Goal: Task Accomplishment & Management: Use online tool/utility

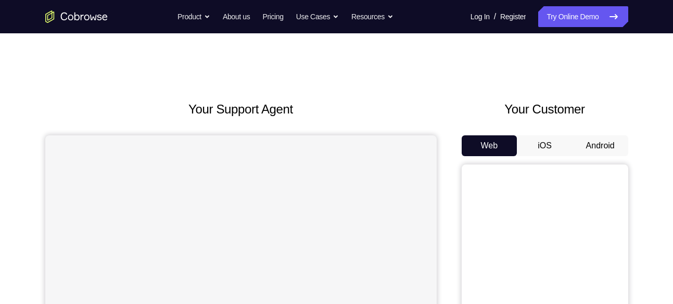
click at [616, 155] on button "Android" at bounding box center [600, 145] width 56 height 21
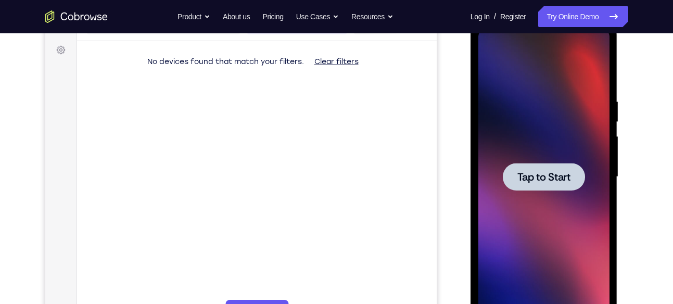
scroll to position [149, 0]
click at [509, 168] on div at bounding box center [544, 176] width 82 height 28
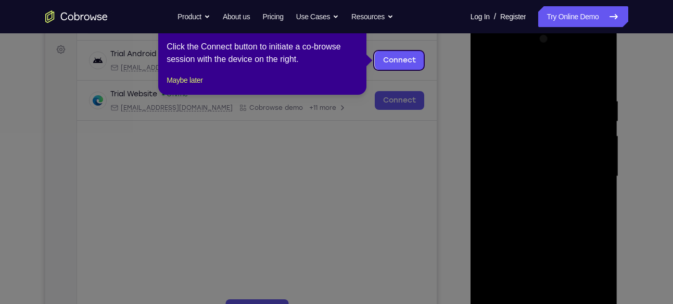
click at [419, 147] on icon at bounding box center [340, 152] width 680 height 304
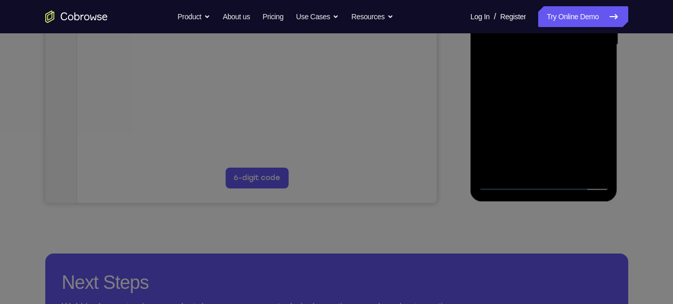
click at [392, 119] on icon at bounding box center [340, 111] width 680 height 384
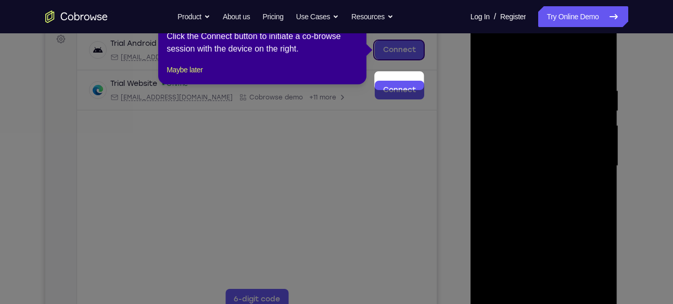
scroll to position [128, 0]
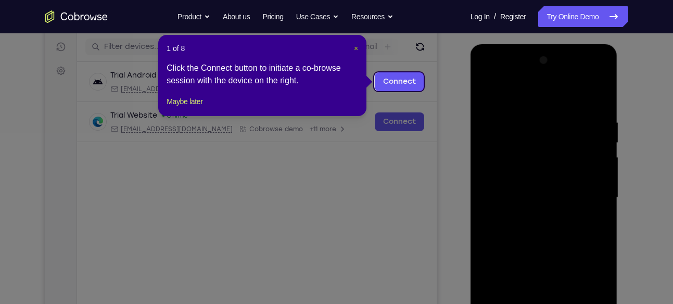
click at [355, 47] on span "×" at bounding box center [356, 48] width 4 height 8
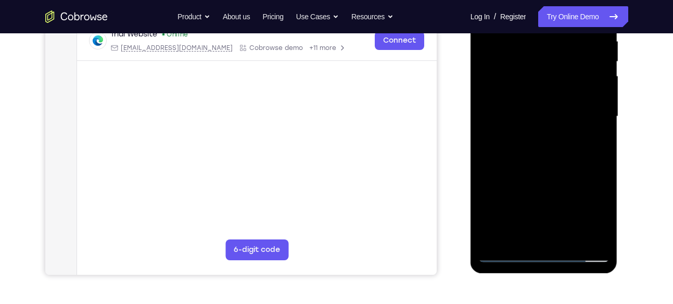
scroll to position [210, 0]
click at [541, 253] on div at bounding box center [543, 115] width 131 height 291
click at [590, 219] on div at bounding box center [543, 115] width 131 height 291
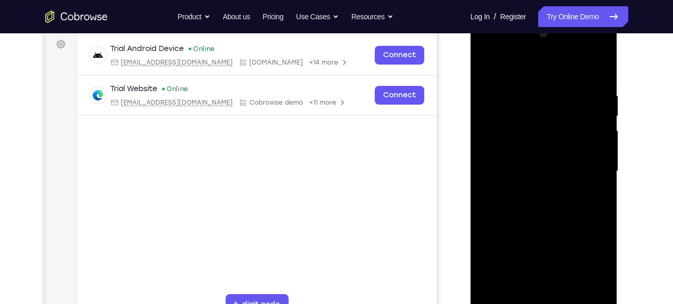
scroll to position [155, 0]
click at [515, 49] on div at bounding box center [543, 170] width 131 height 291
click at [587, 166] on div at bounding box center [543, 170] width 131 height 291
click at [554, 292] on div at bounding box center [543, 170] width 131 height 291
click at [574, 164] on div at bounding box center [543, 170] width 131 height 291
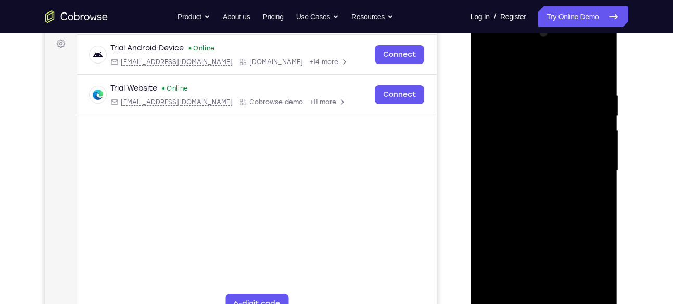
click at [545, 179] on div at bounding box center [543, 170] width 131 height 291
click at [556, 171] on div at bounding box center [543, 170] width 131 height 291
click at [541, 199] on div at bounding box center [543, 170] width 131 height 291
click at [544, 179] on div at bounding box center [543, 170] width 131 height 291
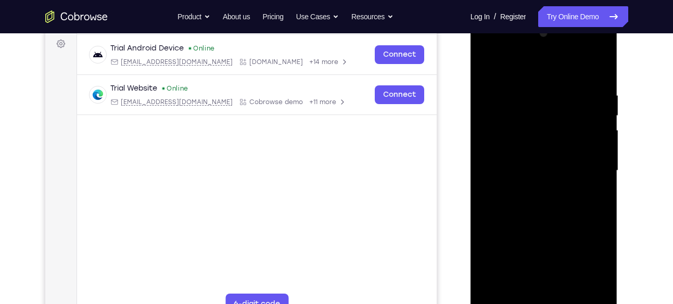
click at [544, 179] on div at bounding box center [543, 170] width 131 height 291
click at [538, 180] on div at bounding box center [543, 170] width 131 height 291
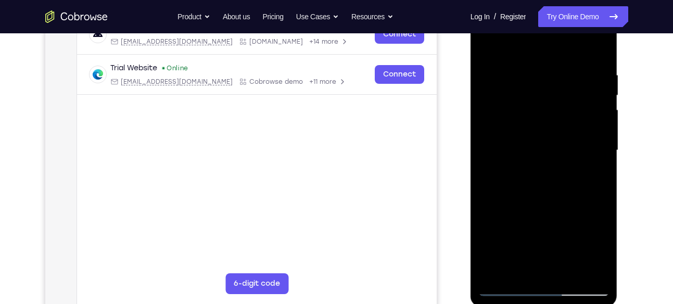
scroll to position [175, 0]
click at [520, 129] on div at bounding box center [543, 150] width 131 height 291
click at [571, 83] on div at bounding box center [543, 150] width 131 height 291
click at [544, 112] on div at bounding box center [543, 150] width 131 height 291
click at [546, 197] on div at bounding box center [543, 150] width 131 height 291
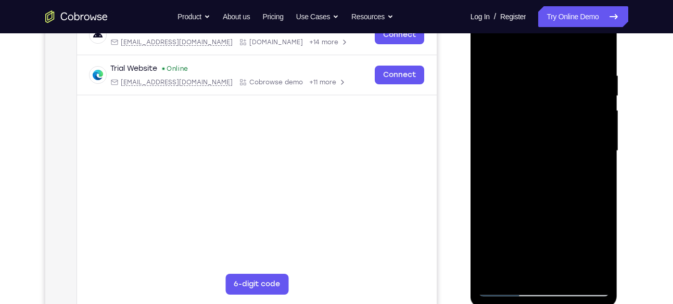
click at [602, 44] on div at bounding box center [543, 150] width 131 height 291
click at [566, 70] on div at bounding box center [543, 150] width 131 height 291
click at [488, 80] on div at bounding box center [543, 150] width 131 height 291
click at [492, 87] on div at bounding box center [543, 150] width 131 height 291
click at [489, 44] on div at bounding box center [543, 150] width 131 height 291
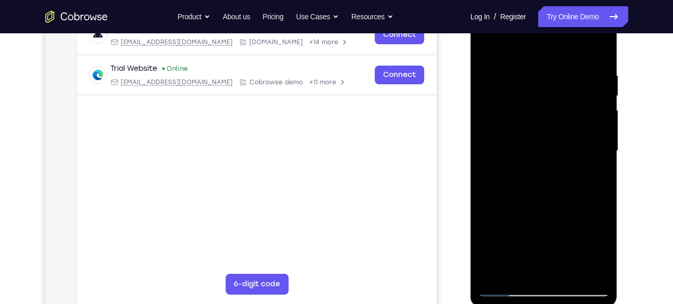
click at [519, 57] on div at bounding box center [543, 150] width 131 height 291
click at [485, 44] on div at bounding box center [543, 150] width 131 height 291
click at [571, 61] on div at bounding box center [543, 150] width 131 height 291
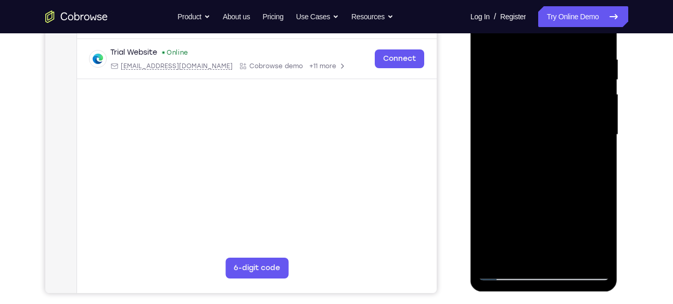
scroll to position [178, 0]
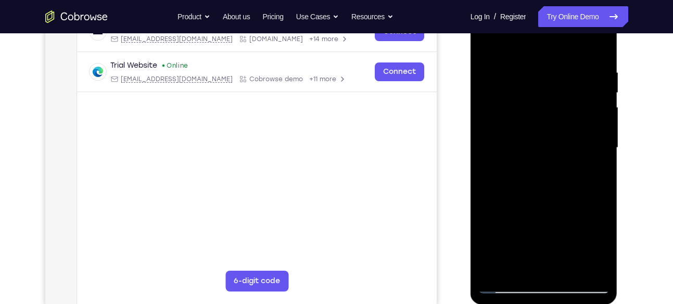
click at [589, 56] on div at bounding box center [543, 147] width 131 height 291
click at [563, 74] on div at bounding box center [543, 147] width 131 height 291
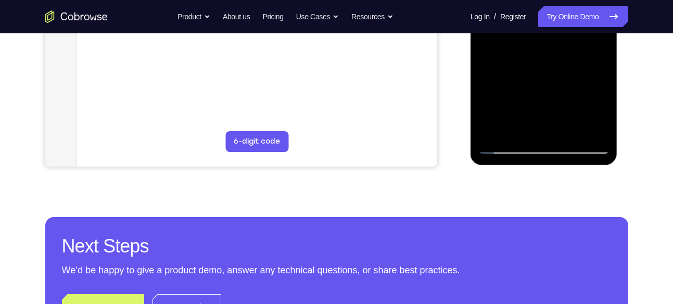
scroll to position [318, 0]
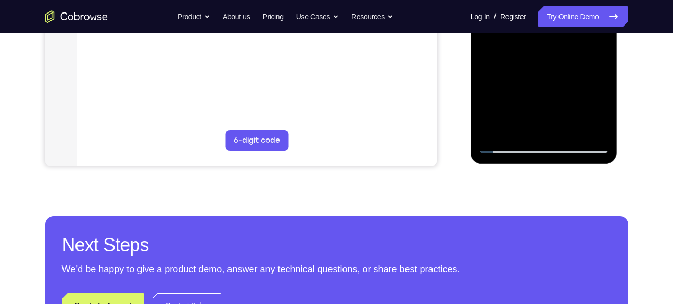
click at [572, 132] on div at bounding box center [543, 7] width 131 height 291
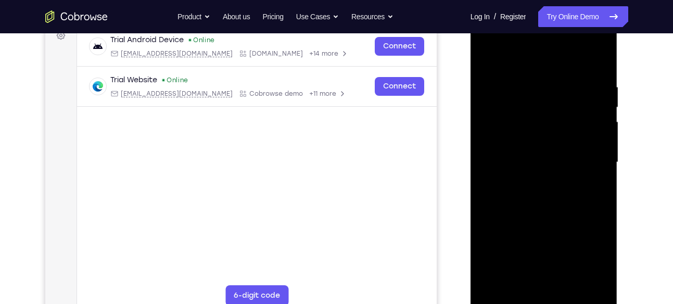
scroll to position [164, 0]
click at [540, 219] on div at bounding box center [543, 161] width 131 height 291
click at [603, 106] on div at bounding box center [543, 161] width 131 height 291
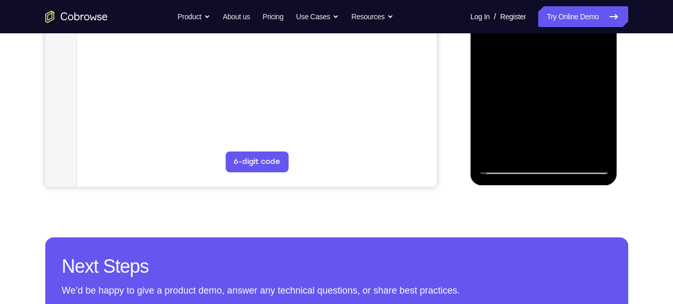
scroll to position [299, 0]
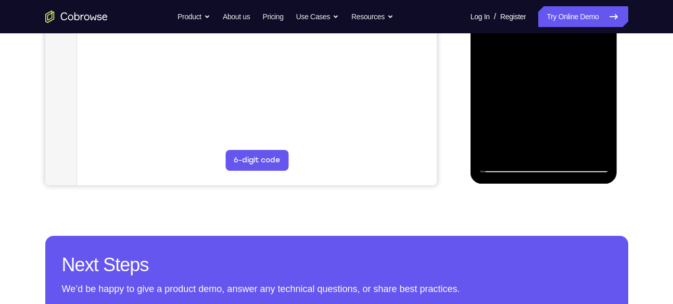
click at [504, 163] on div at bounding box center [543, 26] width 131 height 291
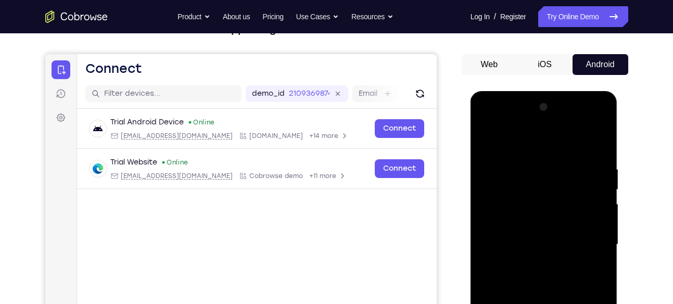
scroll to position [71, 0]
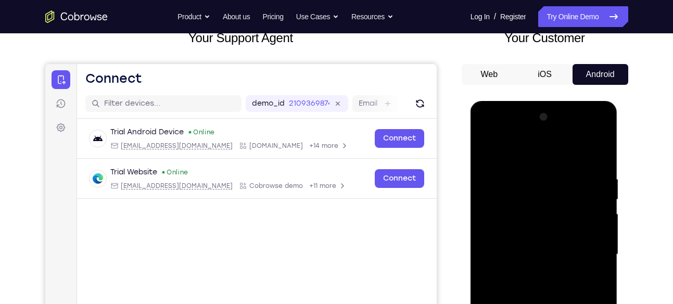
click at [487, 148] on div at bounding box center [543, 254] width 131 height 291
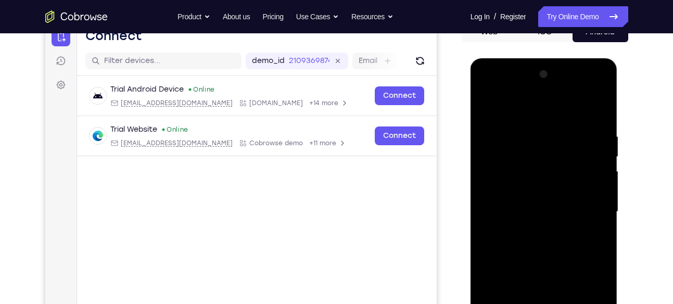
click at [523, 127] on div at bounding box center [543, 211] width 131 height 291
click at [526, 135] on div at bounding box center [543, 211] width 131 height 291
click at [486, 105] on div at bounding box center [543, 211] width 131 height 291
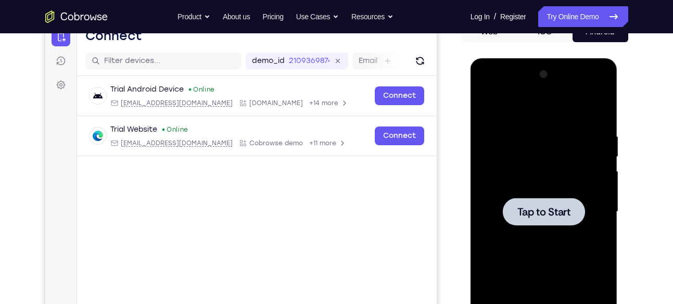
click at [520, 175] on div at bounding box center [543, 211] width 131 height 291
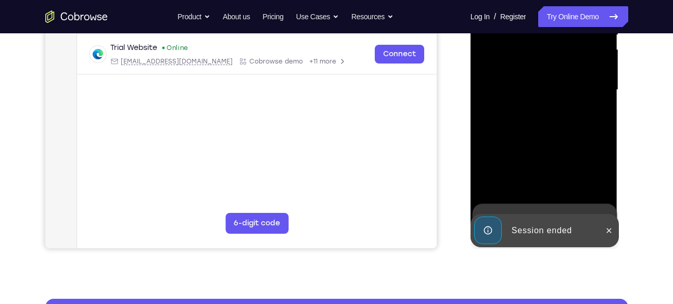
scroll to position [247, 0]
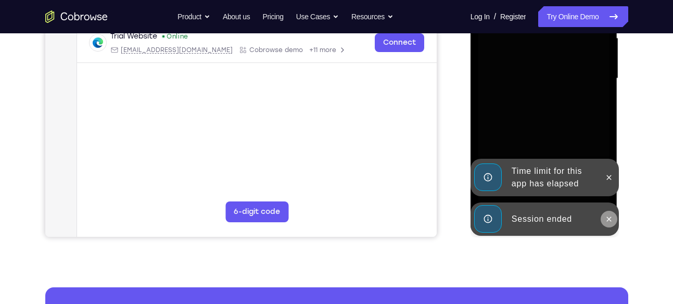
click at [606, 217] on icon at bounding box center [609, 219] width 8 height 8
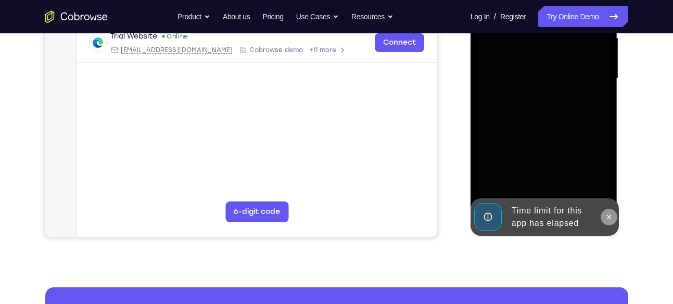
click at [609, 209] on button at bounding box center [608, 217] width 17 height 17
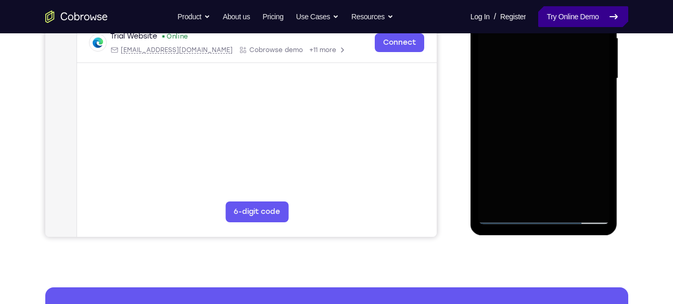
click at [564, 25] on link "Try Online Demo" at bounding box center [582, 16] width 89 height 21
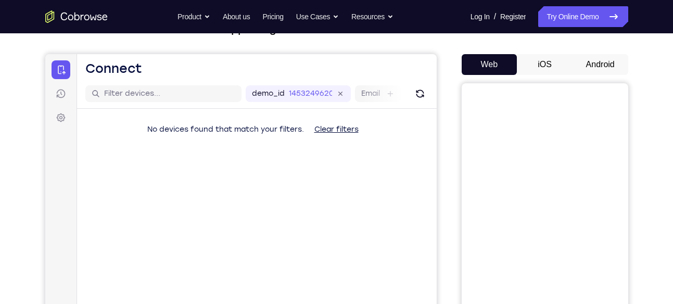
scroll to position [78, 0]
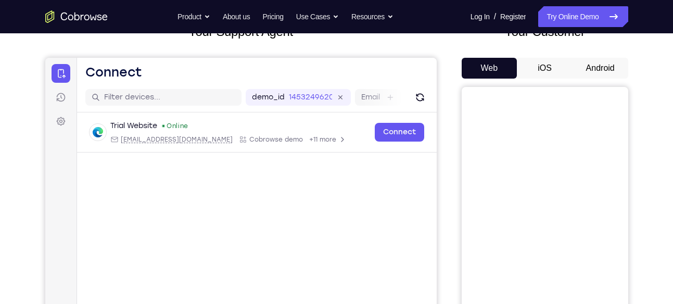
click at [599, 59] on button "Android" at bounding box center [600, 68] width 56 height 21
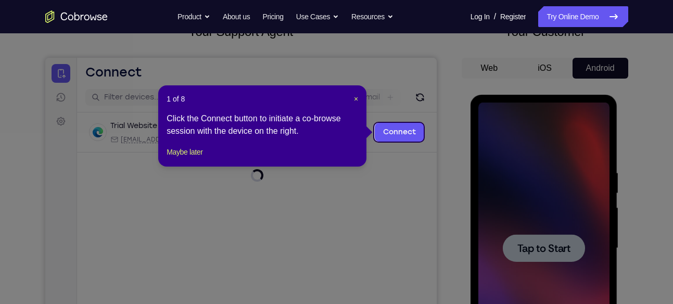
scroll to position [0, 0]
drag, startPoint x: 358, startPoint y: 99, endPoint x: 316, endPoint y: 43, distance: 70.2
click at [358, 99] on span "×" at bounding box center [356, 99] width 4 height 8
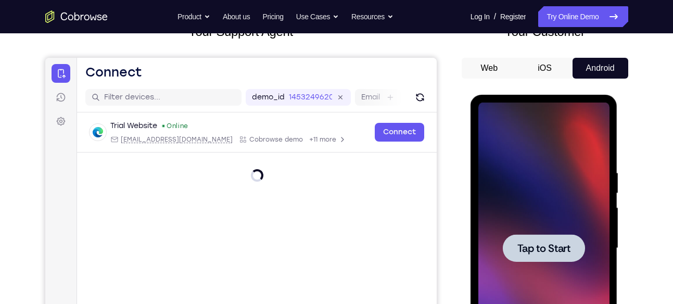
click at [573, 219] on div at bounding box center [543, 247] width 131 height 291
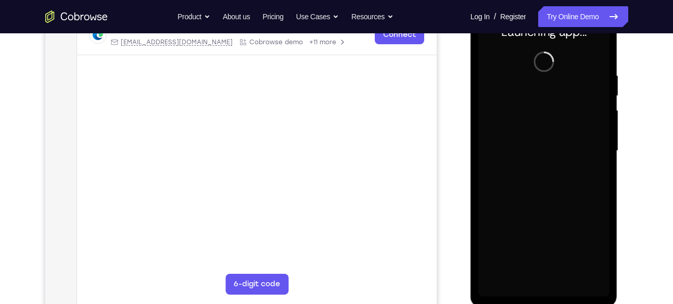
scroll to position [190, 0]
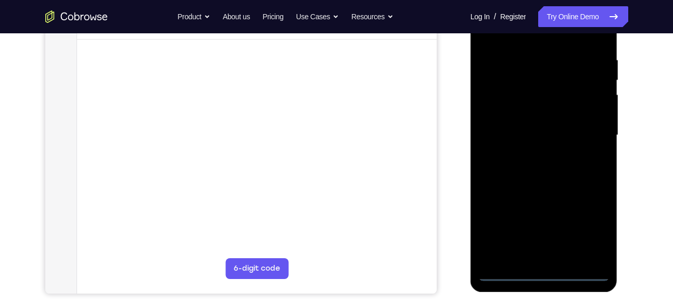
click at [542, 272] on div at bounding box center [543, 135] width 131 height 291
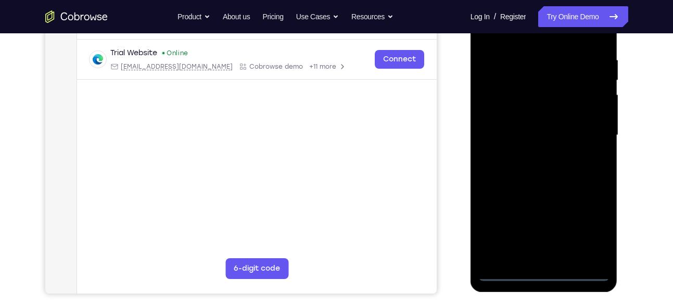
click at [589, 233] on div at bounding box center [543, 135] width 131 height 291
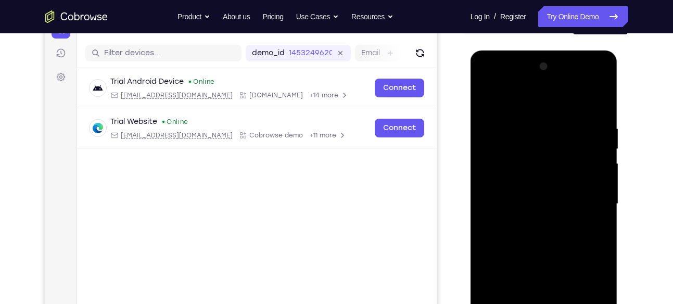
scroll to position [121, 0]
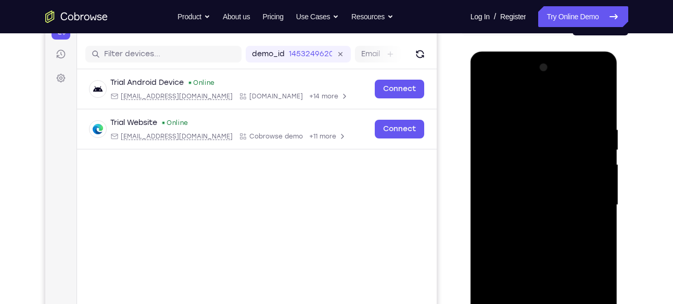
click at [513, 83] on div at bounding box center [543, 204] width 131 height 291
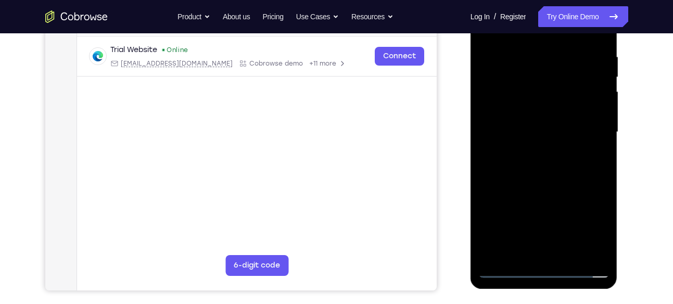
scroll to position [193, 0]
click at [588, 129] on div at bounding box center [543, 132] width 131 height 291
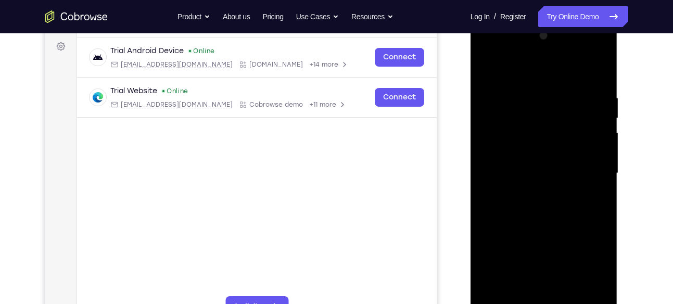
scroll to position [151, 0]
click at [535, 196] on div at bounding box center [543, 174] width 131 height 291
click at [544, 169] on div at bounding box center [543, 174] width 131 height 291
click at [530, 185] on div at bounding box center [543, 174] width 131 height 291
click at [560, 172] on div at bounding box center [543, 174] width 131 height 291
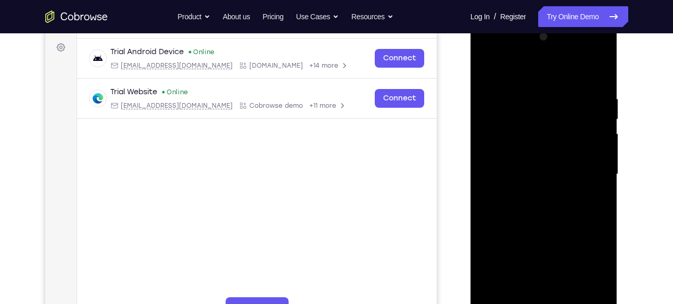
click at [568, 207] on div at bounding box center [543, 174] width 131 height 291
click at [554, 201] on div at bounding box center [543, 174] width 131 height 291
click at [562, 187] on div at bounding box center [543, 174] width 131 height 291
click at [571, 178] on div at bounding box center [543, 174] width 131 height 291
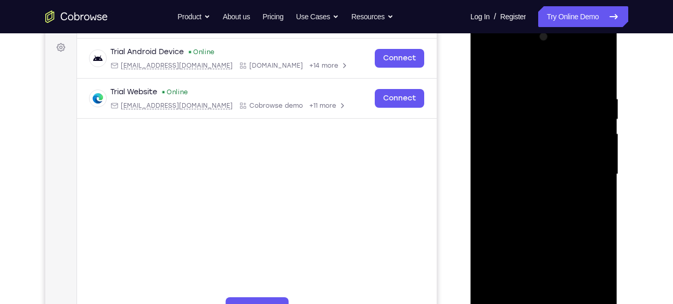
click at [559, 204] on div at bounding box center [543, 174] width 131 height 291
click at [601, 82] on div at bounding box center [543, 174] width 131 height 291
drag, startPoint x: 562, startPoint y: 201, endPoint x: 594, endPoint y: 69, distance: 136.3
click at [594, 69] on div at bounding box center [543, 174] width 131 height 291
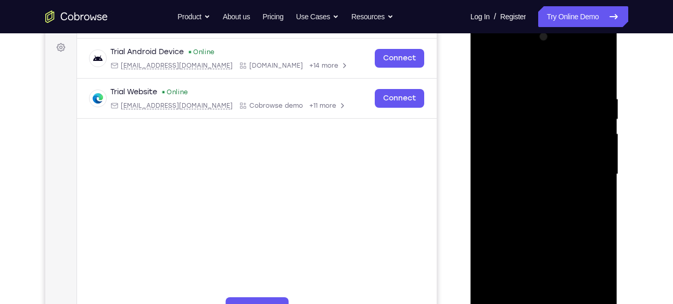
drag, startPoint x: 559, startPoint y: 245, endPoint x: 582, endPoint y: 108, distance: 139.2
click at [582, 108] on div at bounding box center [543, 174] width 131 height 291
drag, startPoint x: 566, startPoint y: 248, endPoint x: 577, endPoint y: 76, distance: 172.1
click at [577, 76] on div at bounding box center [543, 174] width 131 height 291
drag, startPoint x: 578, startPoint y: 125, endPoint x: 572, endPoint y: 290, distance: 165.0
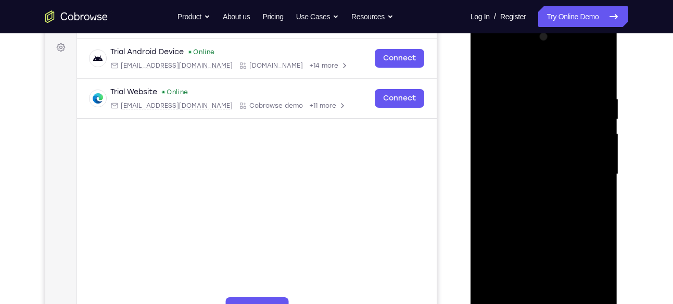
click at [572, 290] on div at bounding box center [543, 174] width 131 height 291
click at [489, 227] on div at bounding box center [543, 174] width 131 height 291
drag, startPoint x: 562, startPoint y: 226, endPoint x: 575, endPoint y: 81, distance: 145.3
click at [575, 81] on div at bounding box center [543, 174] width 131 height 291
drag, startPoint x: 569, startPoint y: 235, endPoint x: 581, endPoint y: 126, distance: 109.3
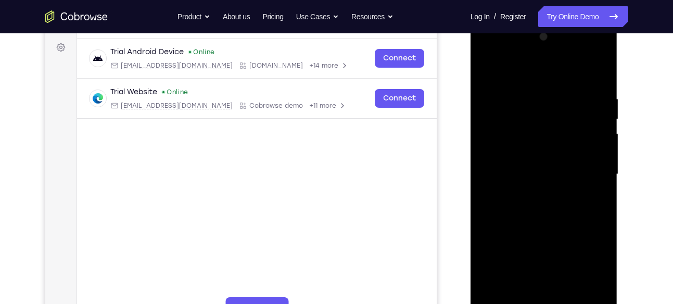
click at [581, 126] on div at bounding box center [543, 174] width 131 height 291
drag, startPoint x: 572, startPoint y: 242, endPoint x: 580, endPoint y: 86, distance: 155.8
click at [580, 86] on div at bounding box center [543, 174] width 131 height 291
drag, startPoint x: 569, startPoint y: 244, endPoint x: 570, endPoint y: 104, distance: 140.5
click at [570, 104] on div at bounding box center [543, 174] width 131 height 291
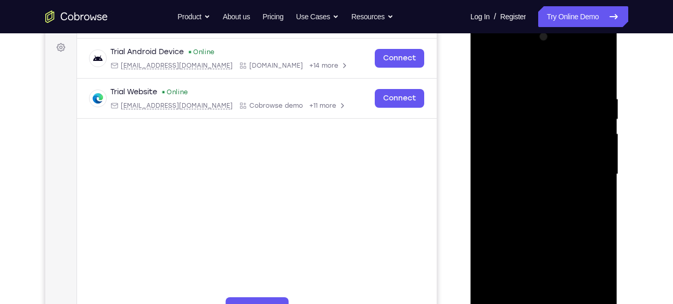
drag, startPoint x: 574, startPoint y: 225, endPoint x: 582, endPoint y: 89, distance: 136.0
click at [582, 89] on div at bounding box center [543, 174] width 131 height 291
drag, startPoint x: 575, startPoint y: 240, endPoint x: 576, endPoint y: 88, distance: 151.4
click at [576, 88] on div at bounding box center [543, 174] width 131 height 291
drag, startPoint x: 582, startPoint y: 240, endPoint x: 568, endPoint y: 44, distance: 196.6
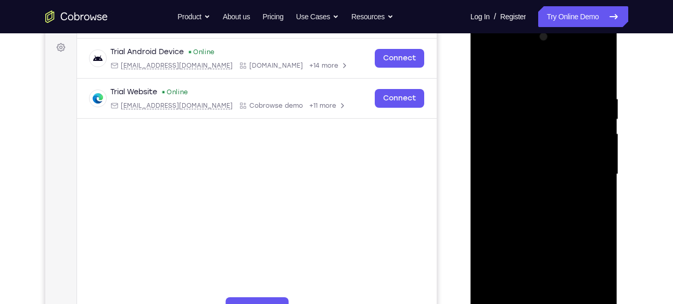
click at [568, 44] on div at bounding box center [543, 174] width 131 height 291
drag, startPoint x: 586, startPoint y: 226, endPoint x: 587, endPoint y: 169, distance: 57.2
click at [587, 169] on div at bounding box center [543, 174] width 131 height 291
drag, startPoint x: 575, startPoint y: 258, endPoint x: 580, endPoint y: 77, distance: 181.1
click at [580, 77] on div at bounding box center [543, 174] width 131 height 291
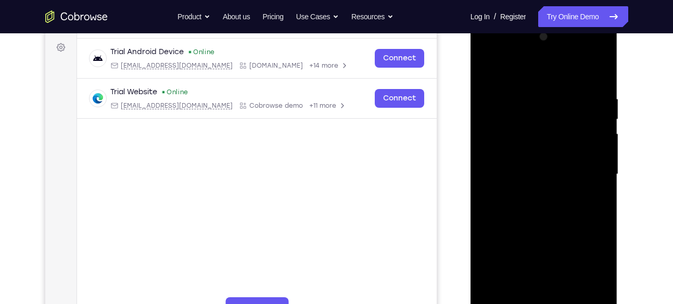
drag, startPoint x: 582, startPoint y: 228, endPoint x: 564, endPoint y: 105, distance: 124.1
click at [564, 105] on div at bounding box center [543, 174] width 131 height 291
drag, startPoint x: 567, startPoint y: 221, endPoint x: 563, endPoint y: 60, distance: 161.3
click at [563, 60] on div at bounding box center [543, 174] width 131 height 291
drag, startPoint x: 587, startPoint y: 175, endPoint x: 587, endPoint y: 77, distance: 97.8
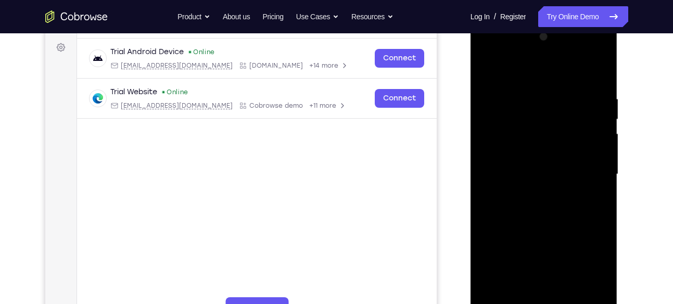
click at [587, 77] on div at bounding box center [543, 174] width 131 height 291
drag, startPoint x: 567, startPoint y: 259, endPoint x: 576, endPoint y: 64, distance: 194.8
click at [576, 64] on div at bounding box center [543, 174] width 131 height 291
drag, startPoint x: 569, startPoint y: 229, endPoint x: 584, endPoint y: 9, distance: 220.5
click at [584, 21] on html "Online web based iOS Simulators and Android Emulators. Run iPhone, iPad, Mobile…" at bounding box center [544, 177] width 148 height 312
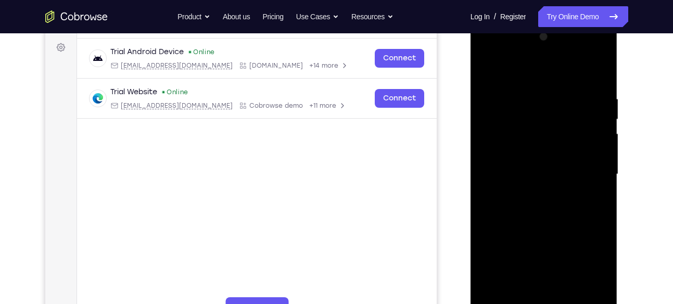
drag, startPoint x: 568, startPoint y: 246, endPoint x: 577, endPoint y: -4, distance: 249.9
click at [577, 21] on html "Online web based iOS Simulators and Android Emulators. Run iPhone, iPad, Mobile…" at bounding box center [544, 177] width 148 height 312
drag, startPoint x: 581, startPoint y: 131, endPoint x: 577, endPoint y: 236, distance: 105.7
click at [577, 236] on div at bounding box center [543, 174] width 131 height 291
drag, startPoint x: 568, startPoint y: 261, endPoint x: 562, endPoint y: 120, distance: 141.1
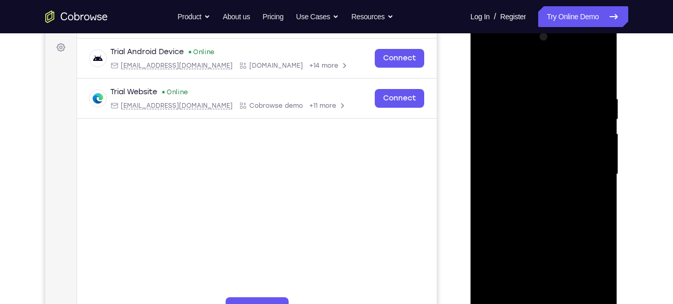
click at [562, 120] on div at bounding box center [543, 174] width 131 height 291
drag, startPoint x: 579, startPoint y: 225, endPoint x: 582, endPoint y: 177, distance: 48.0
click at [582, 177] on div at bounding box center [543, 174] width 131 height 291
click at [519, 300] on div at bounding box center [543, 174] width 131 height 291
click at [569, 292] on div at bounding box center [543, 174] width 131 height 291
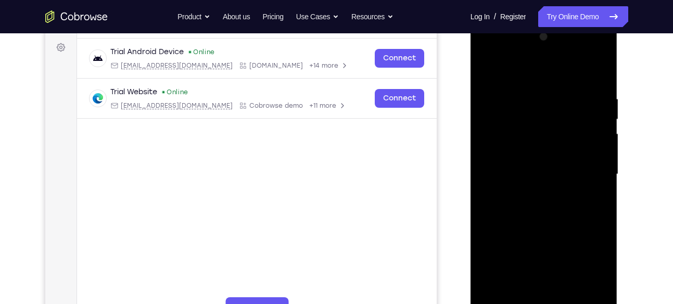
click at [535, 230] on div at bounding box center [543, 174] width 131 height 291
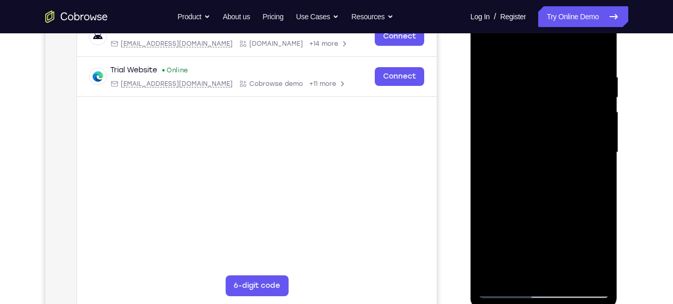
scroll to position [174, 0]
click at [507, 288] on div at bounding box center [543, 151] width 131 height 291
click at [496, 271] on div at bounding box center [543, 151] width 131 height 291
click at [598, 45] on div at bounding box center [543, 151] width 131 height 291
click at [513, 74] on div at bounding box center [543, 151] width 131 height 291
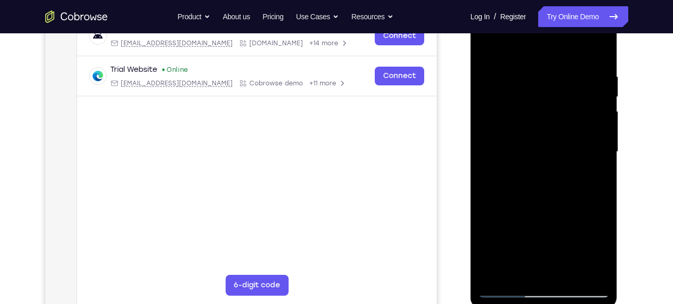
click at [485, 46] on div at bounding box center [543, 151] width 131 height 291
click at [518, 89] on div at bounding box center [543, 151] width 131 height 291
click at [495, 69] on div at bounding box center [543, 151] width 131 height 291
click at [494, 70] on div at bounding box center [543, 151] width 131 height 291
click at [489, 48] on div at bounding box center [543, 151] width 131 height 291
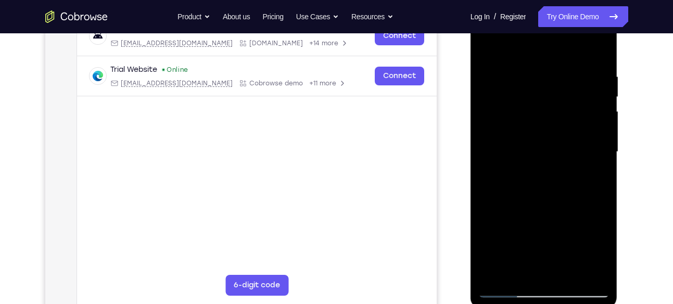
click at [595, 272] on div at bounding box center [543, 151] width 131 height 291
click at [496, 80] on div at bounding box center [543, 151] width 131 height 291
click at [552, 189] on div at bounding box center [543, 151] width 131 height 291
drag, startPoint x: 526, startPoint y: 222, endPoint x: 536, endPoint y: 78, distance: 144.5
click at [536, 78] on div at bounding box center [543, 151] width 131 height 291
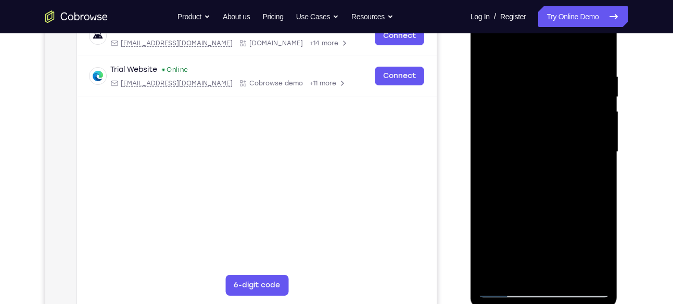
click at [496, 277] on div at bounding box center [543, 151] width 131 height 291
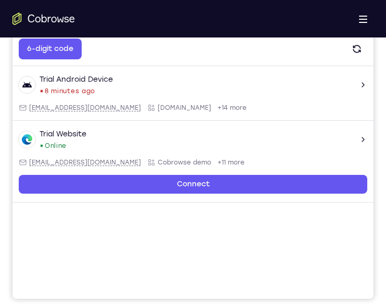
scroll to position [210, 0]
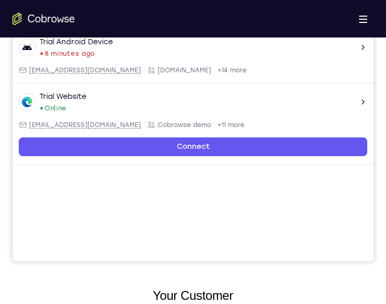
click at [316, 25] on div "Open main menu" at bounding box center [193, 18] width 386 height 37
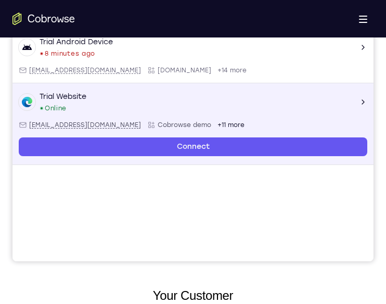
scroll to position [0, 0]
